Goal: Register for event/course

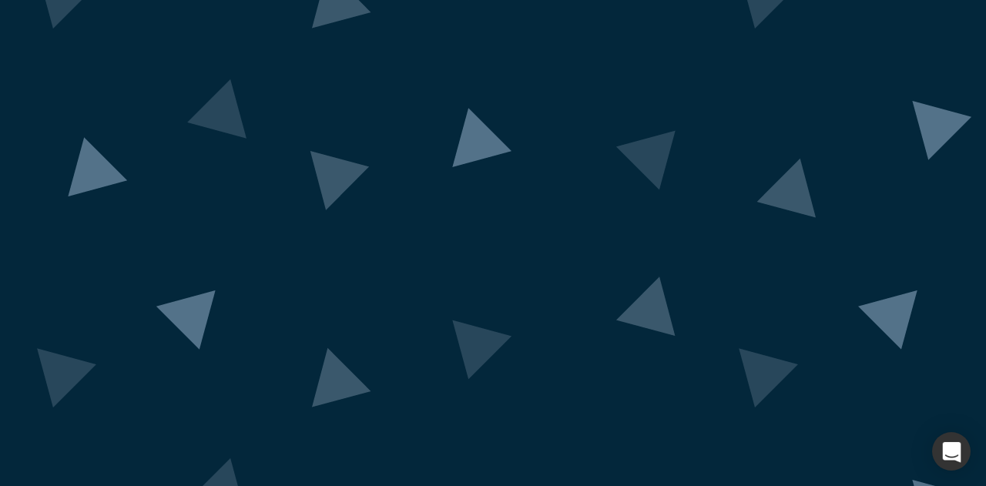
scroll to position [156, 0]
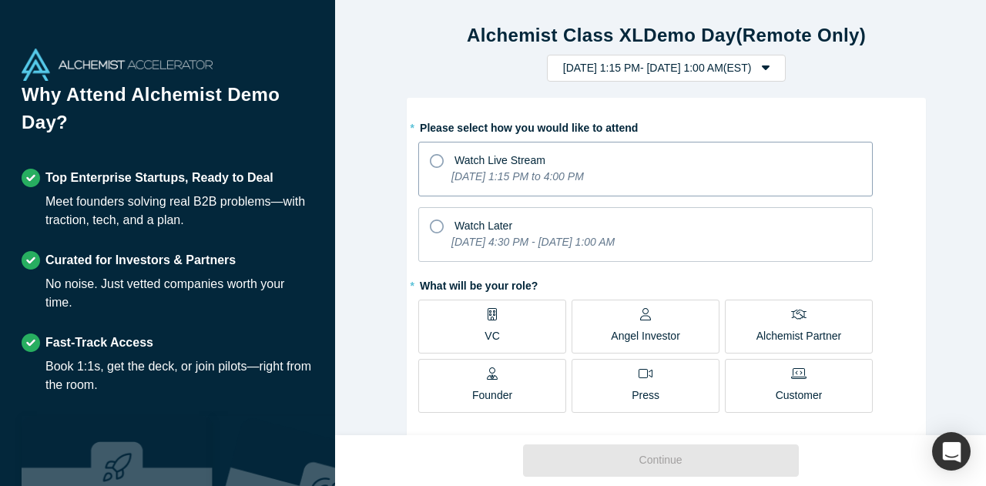
click at [564, 175] on icon "[DATE] 1:15 PM to 4:00 PM" at bounding box center [517, 176] width 132 height 12
click at [0, 0] on input "Watch Live Stream [DATE] 1:15 PM to 4:00 PM" at bounding box center [0, 0] width 0 height 0
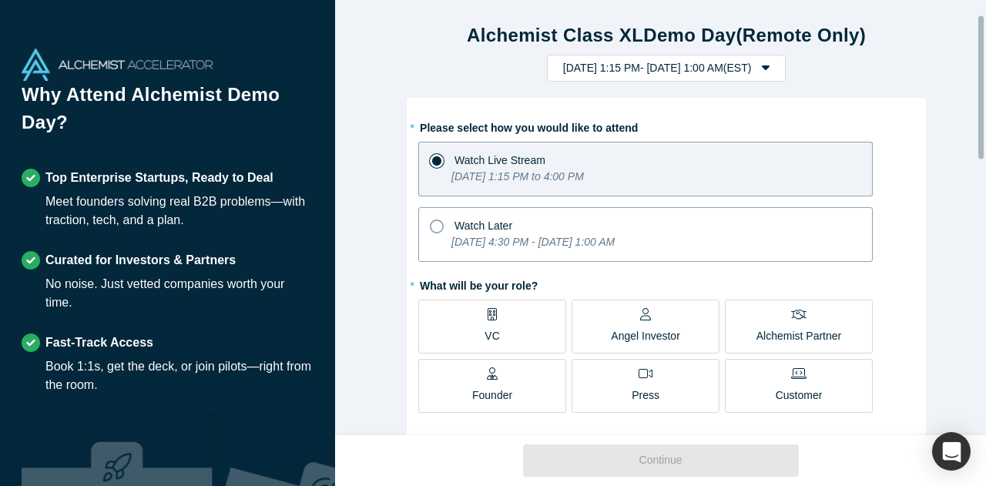
scroll to position [77, 0]
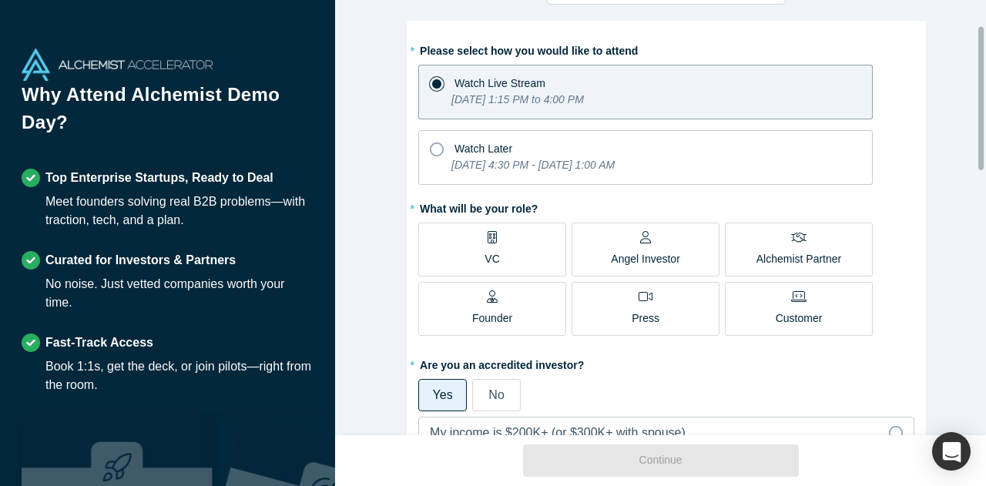
click at [524, 252] on label "VC" at bounding box center [492, 250] width 148 height 54
click at [0, 0] on input "VC" at bounding box center [0, 0] width 0 height 0
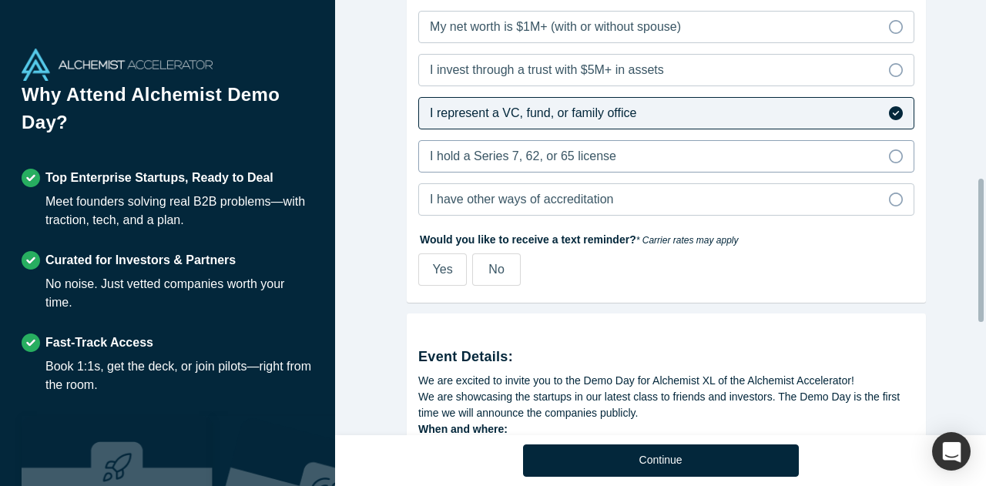
scroll to position [539, 0]
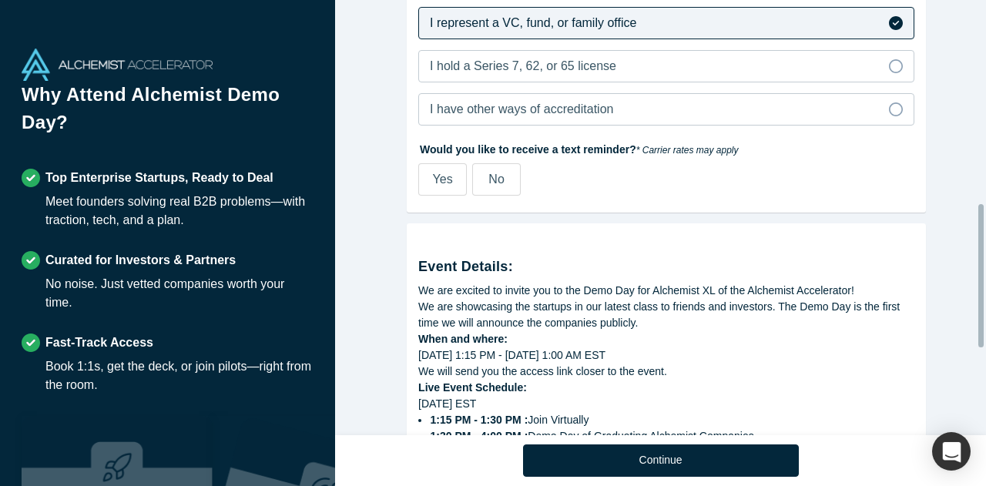
click at [488, 175] on span "No" at bounding box center [495, 179] width 15 height 13
click at [0, 0] on input "No" at bounding box center [0, 0] width 0 height 0
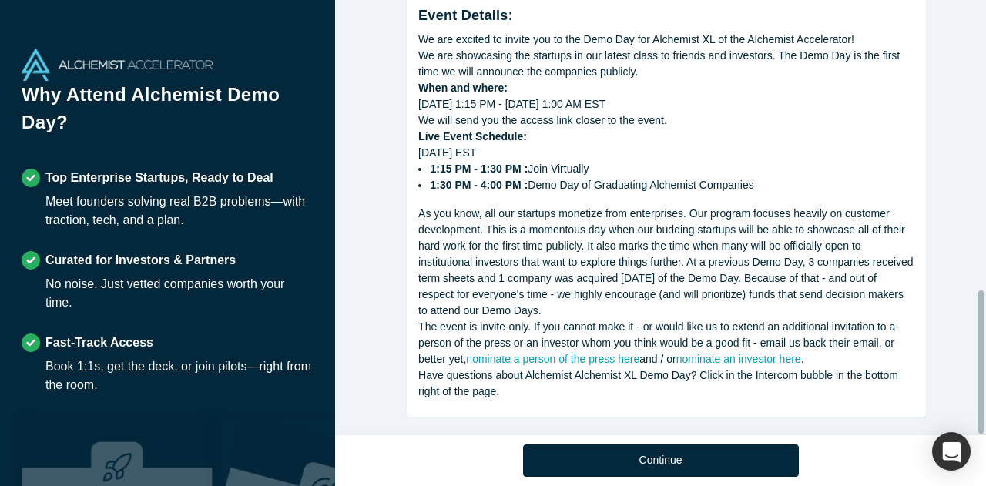
scroll to position [879, 0]
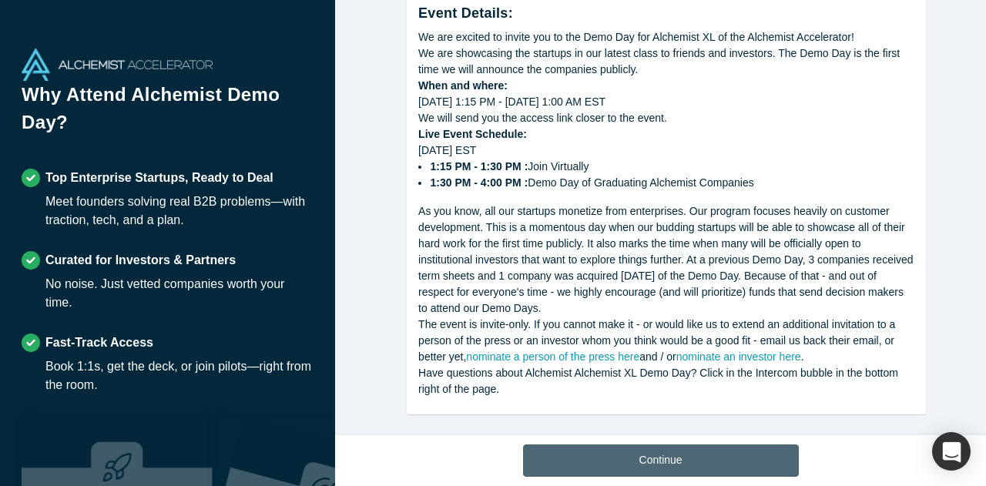
click at [677, 444] on button "Continue" at bounding box center [661, 460] width 276 height 32
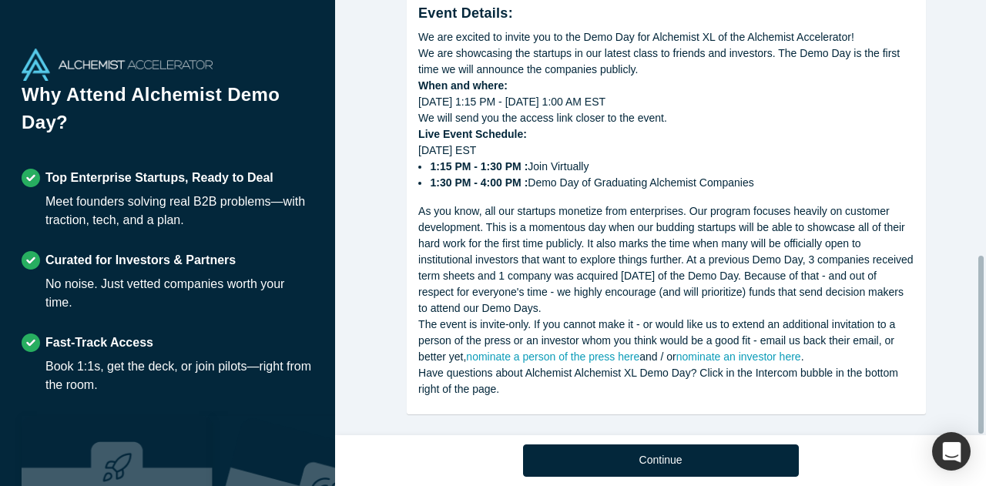
scroll to position [625, 0]
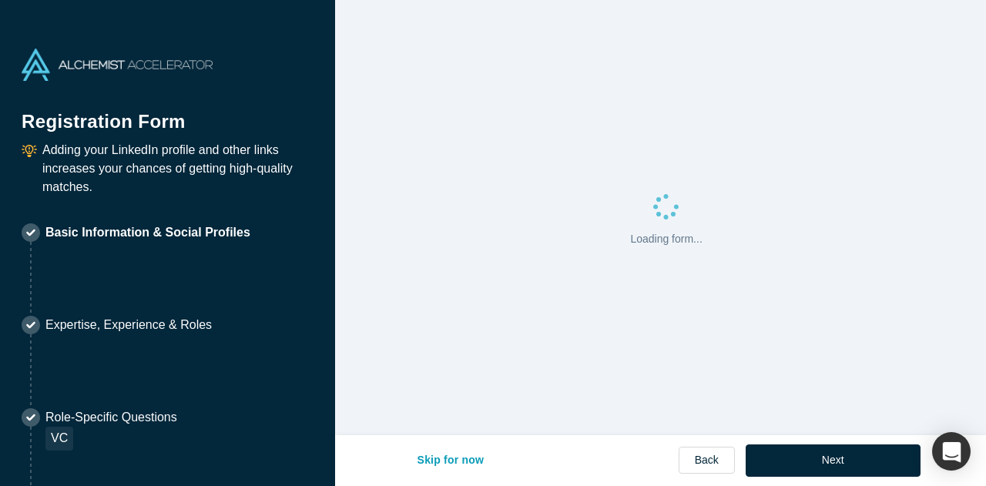
select select "CA"
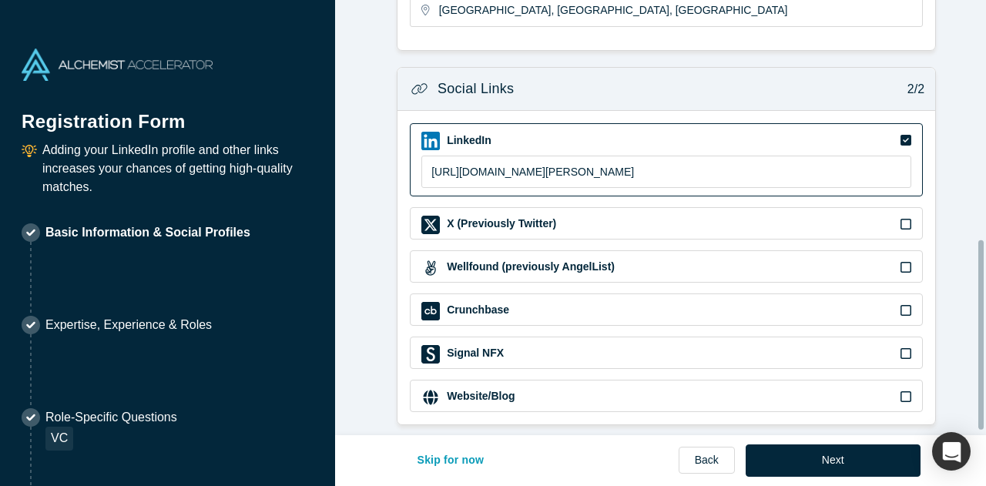
scroll to position [560, 0]
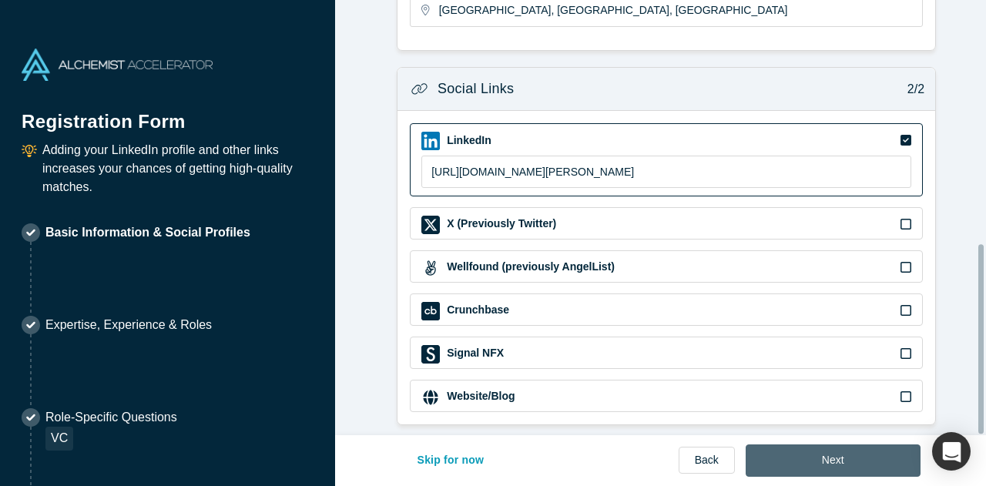
click at [859, 457] on button "Next" at bounding box center [832, 460] width 175 height 32
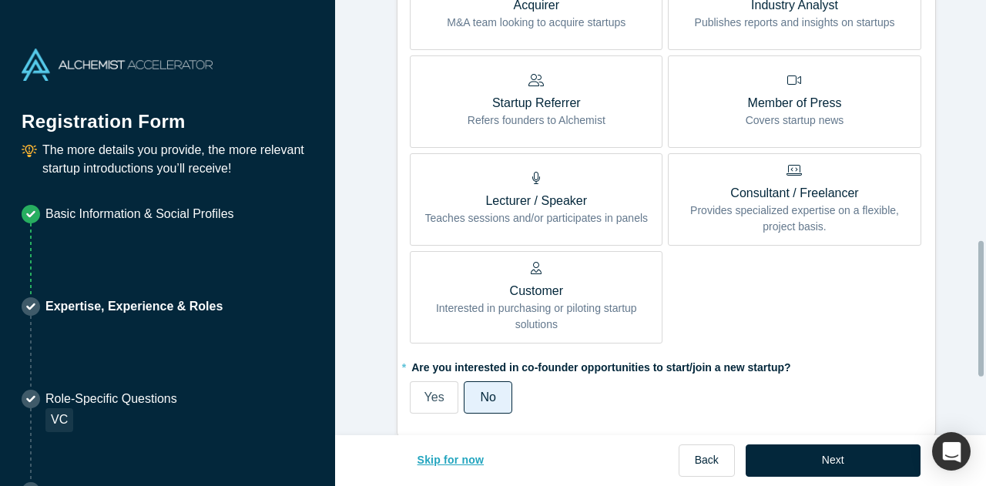
scroll to position [770, 0]
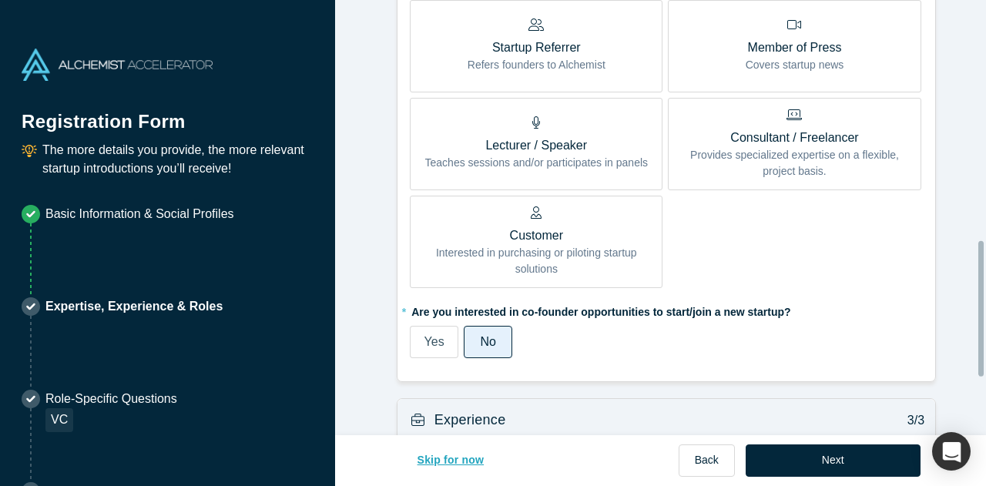
click at [443, 464] on button "Skip for now" at bounding box center [450, 460] width 99 height 32
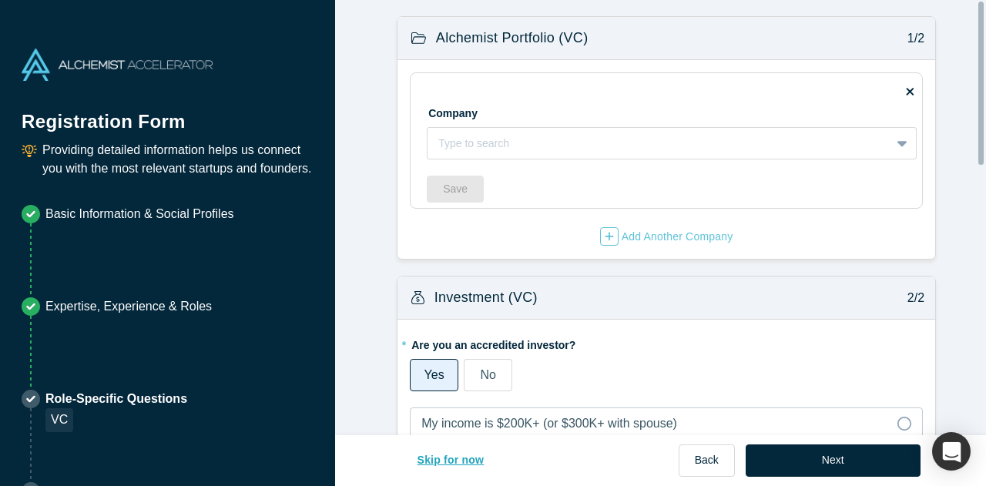
click at [441, 451] on button "Skip for now" at bounding box center [450, 460] width 99 height 32
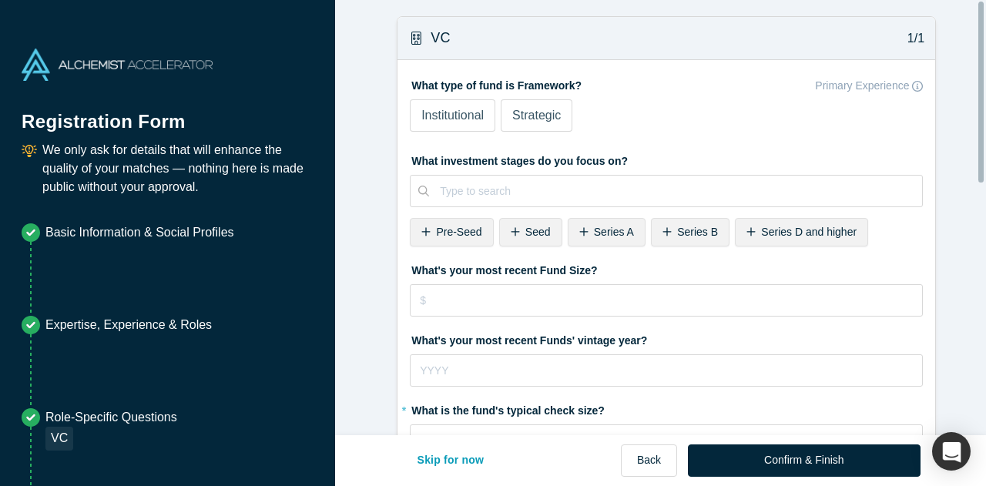
click at [441, 229] on span "Pre-Seed" at bounding box center [458, 232] width 45 height 12
click at [504, 233] on span "Series A" at bounding box center [524, 232] width 40 height 12
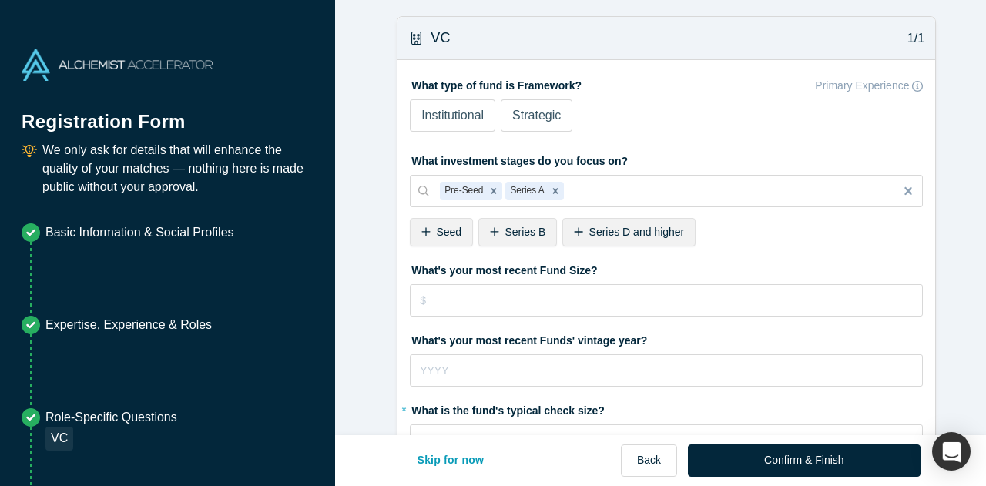
click at [504, 233] on span "Series B" at bounding box center [524, 232] width 41 height 12
click at [425, 241] on div "Seed" at bounding box center [441, 232] width 63 height 28
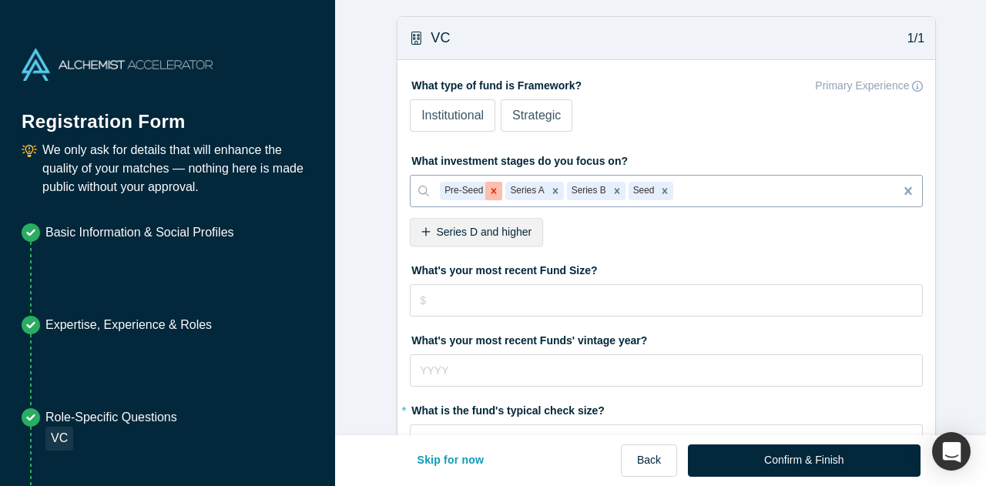
click at [491, 190] on icon "Remove Pre-Seed" at bounding box center [493, 190] width 5 height 5
click at [462, 116] on span "Institutional" at bounding box center [452, 115] width 62 height 13
click at [0, 0] on input "Institutional" at bounding box center [0, 0] width 0 height 0
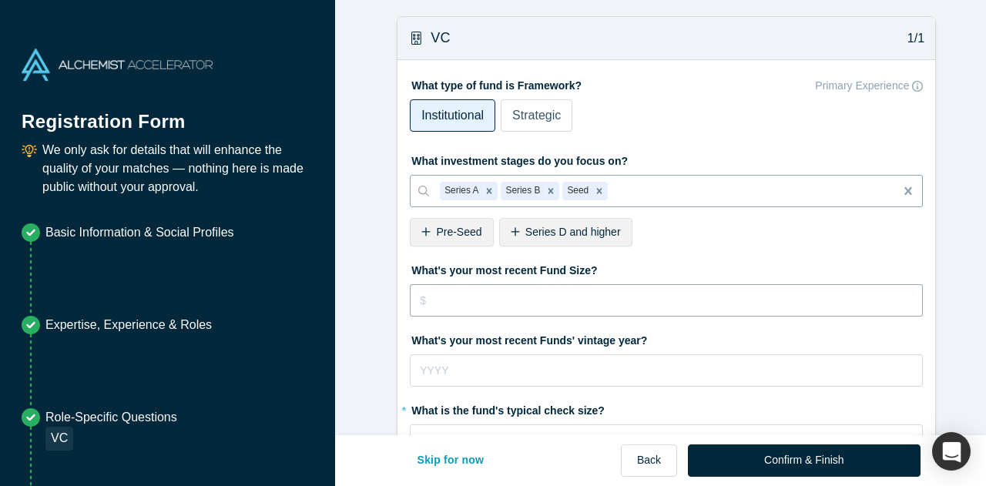
click at [490, 291] on input "tel" at bounding box center [666, 300] width 513 height 32
type input "$140,000,000"
click at [499, 375] on input "tel" at bounding box center [666, 370] width 513 height 32
type input "2022"
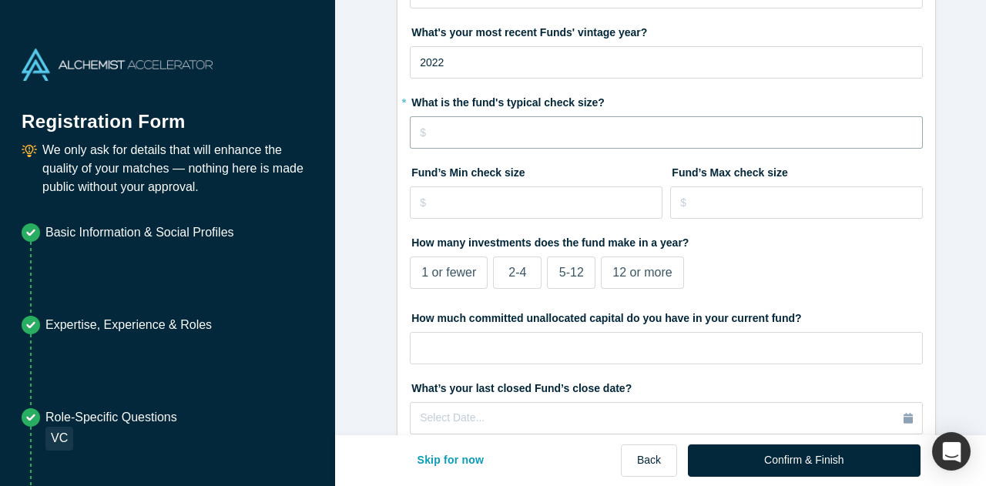
click at [517, 136] on input "tel" at bounding box center [666, 132] width 513 height 32
type input "$3,000,000"
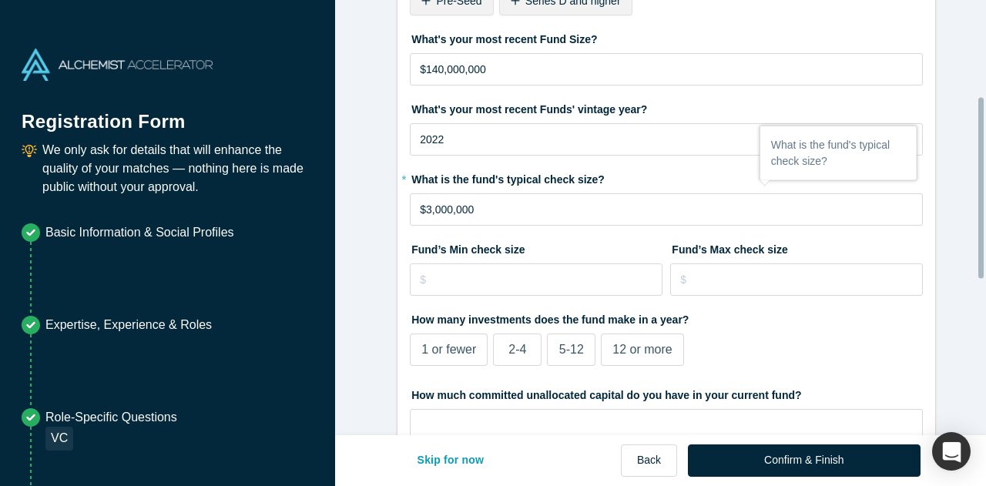
click at [647, 99] on label "What's your most recent Funds' vintage year?" at bounding box center [666, 107] width 513 height 22
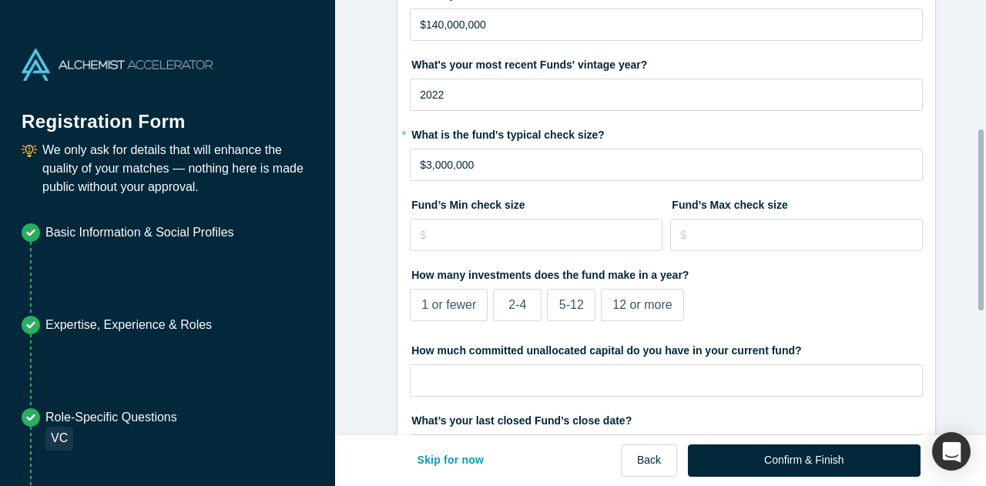
scroll to position [308, 0]
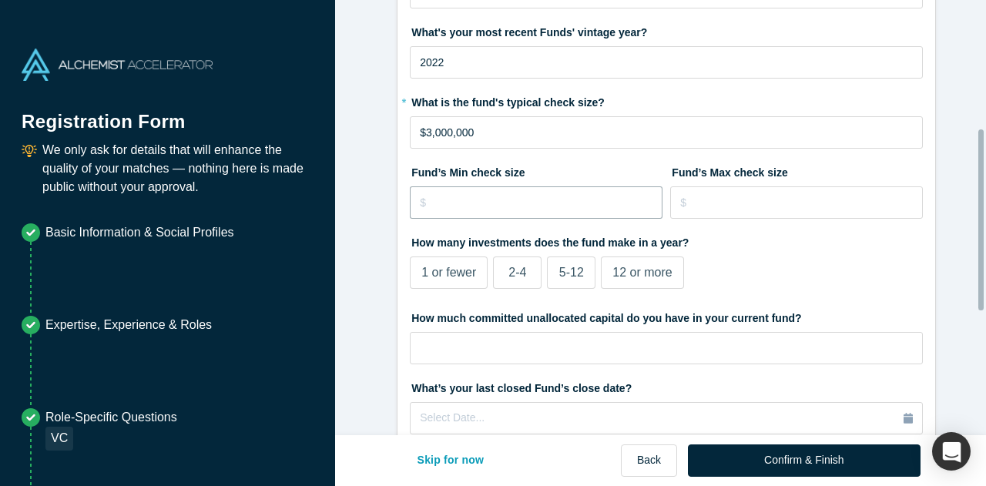
click at [543, 196] on input "tel" at bounding box center [536, 202] width 253 height 32
type input "$500,000"
click at [763, 186] on input "tel" at bounding box center [796, 202] width 253 height 32
type input "$10,000,000"
click at [495, 275] on label "2-4" at bounding box center [517, 272] width 49 height 32
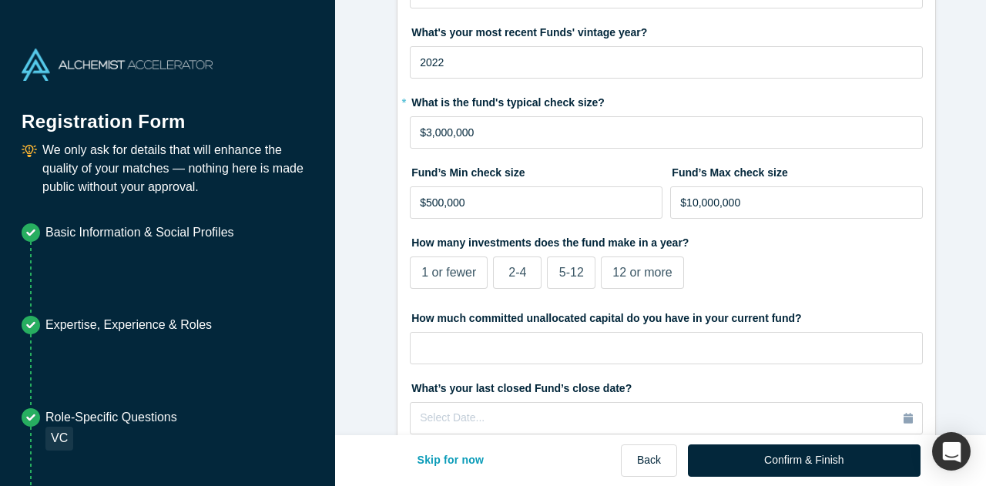
click at [0, 0] on input "2-4" at bounding box center [0, 0] width 0 height 0
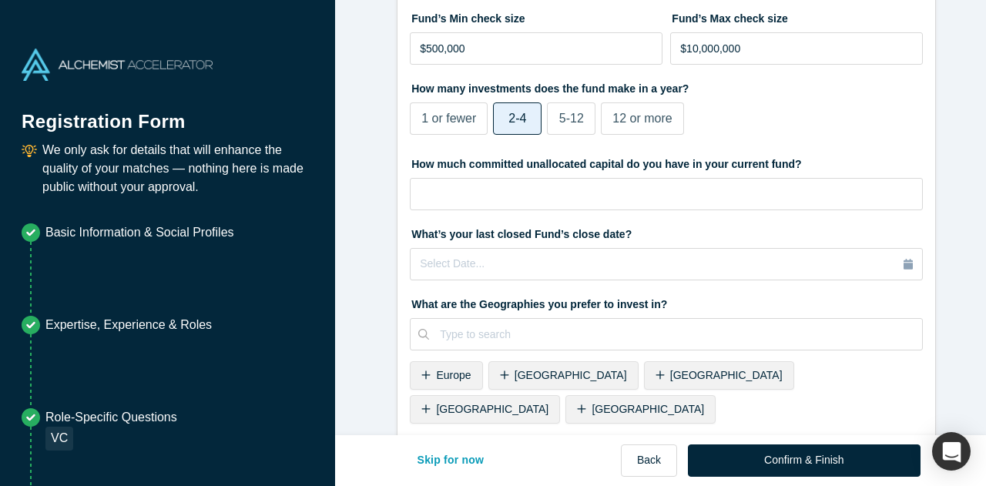
scroll to position [539, 0]
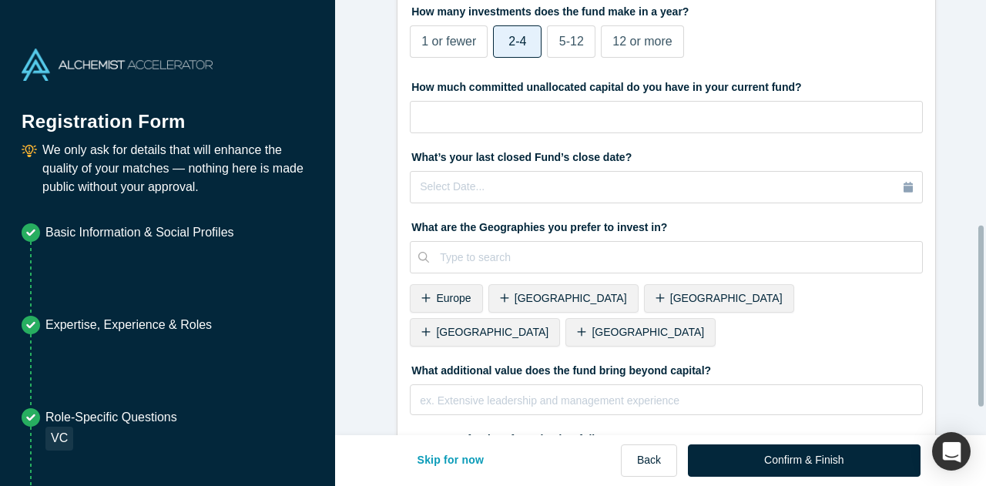
click at [548, 326] on span "[GEOGRAPHIC_DATA]" at bounding box center [492, 332] width 112 height 12
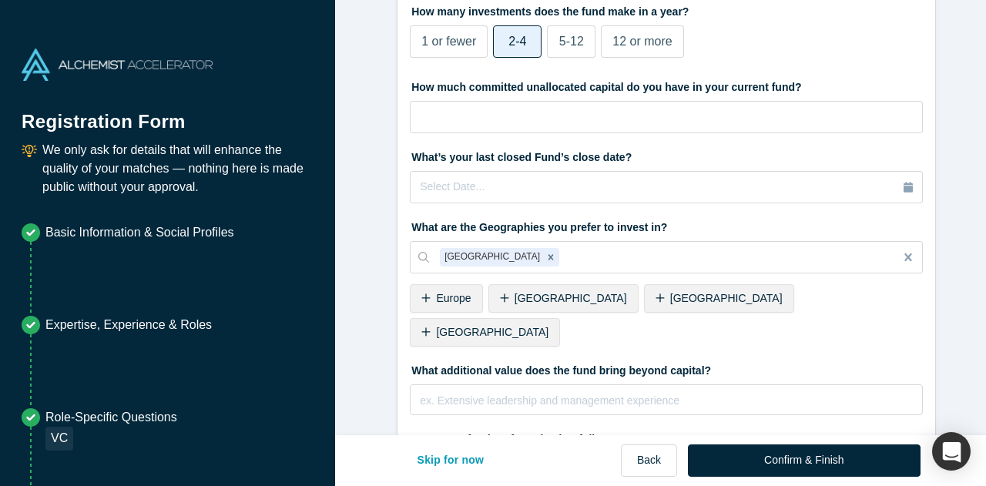
click at [548, 326] on span "[GEOGRAPHIC_DATA]" at bounding box center [492, 332] width 112 height 12
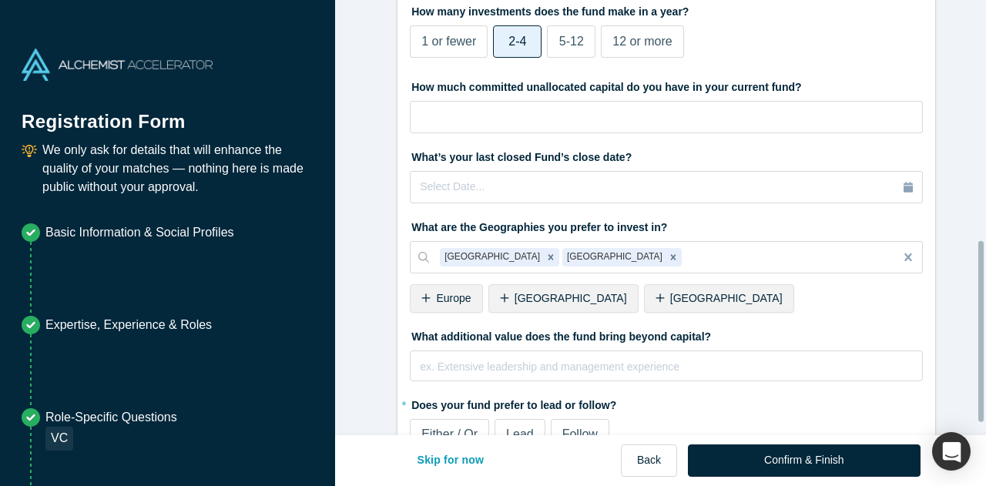
scroll to position [605, 0]
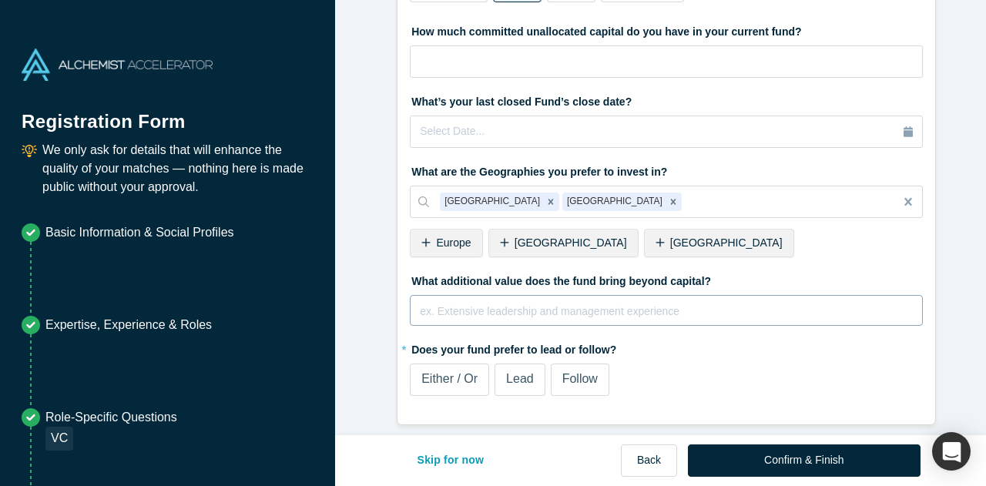
click at [563, 304] on div "ex. Extensive leadership and management experience" at bounding box center [666, 315] width 493 height 31
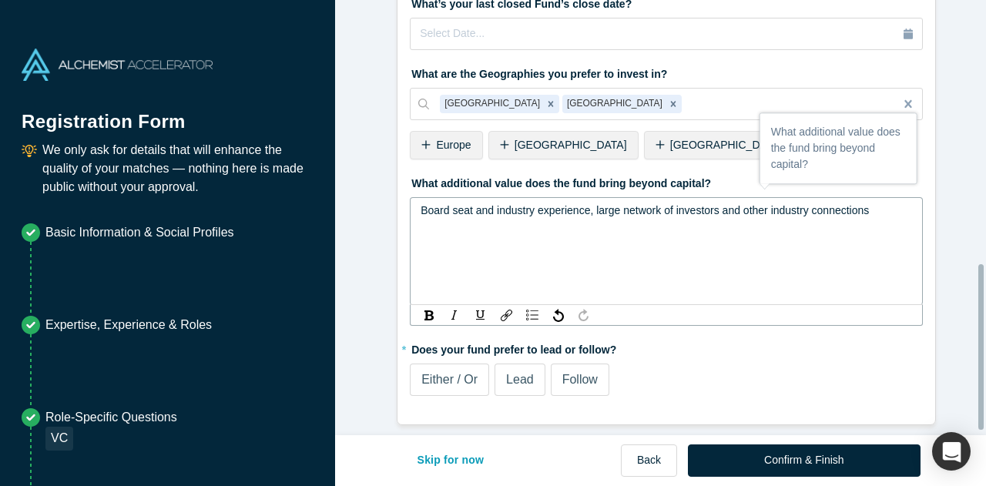
scroll to position [702, 0]
click at [497, 379] on label "Lead" at bounding box center [519, 379] width 51 height 32
click at [0, 0] on input "Lead" at bounding box center [0, 0] width 0 height 0
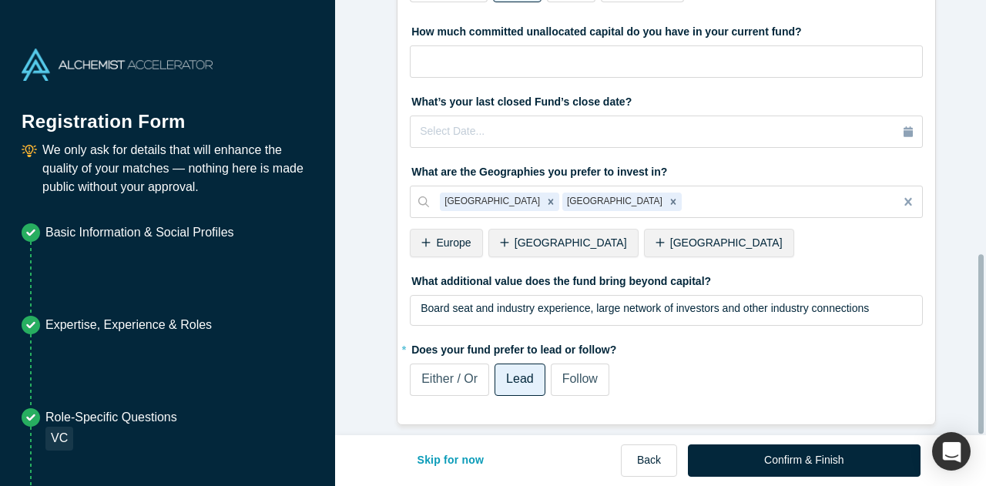
scroll to position [605, 0]
click at [464, 377] on div "Either / Or" at bounding box center [449, 379] width 56 height 18
click at [0, 0] on input "Either / Or" at bounding box center [0, 0] width 0 height 0
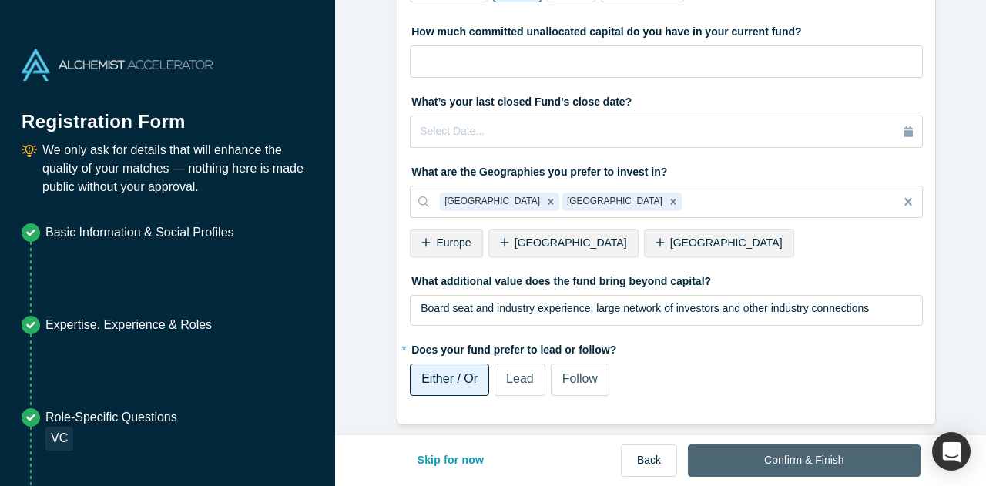
click at [764, 470] on button "Confirm & Finish" at bounding box center [804, 460] width 232 height 32
